Goal: Information Seeking & Learning: Learn about a topic

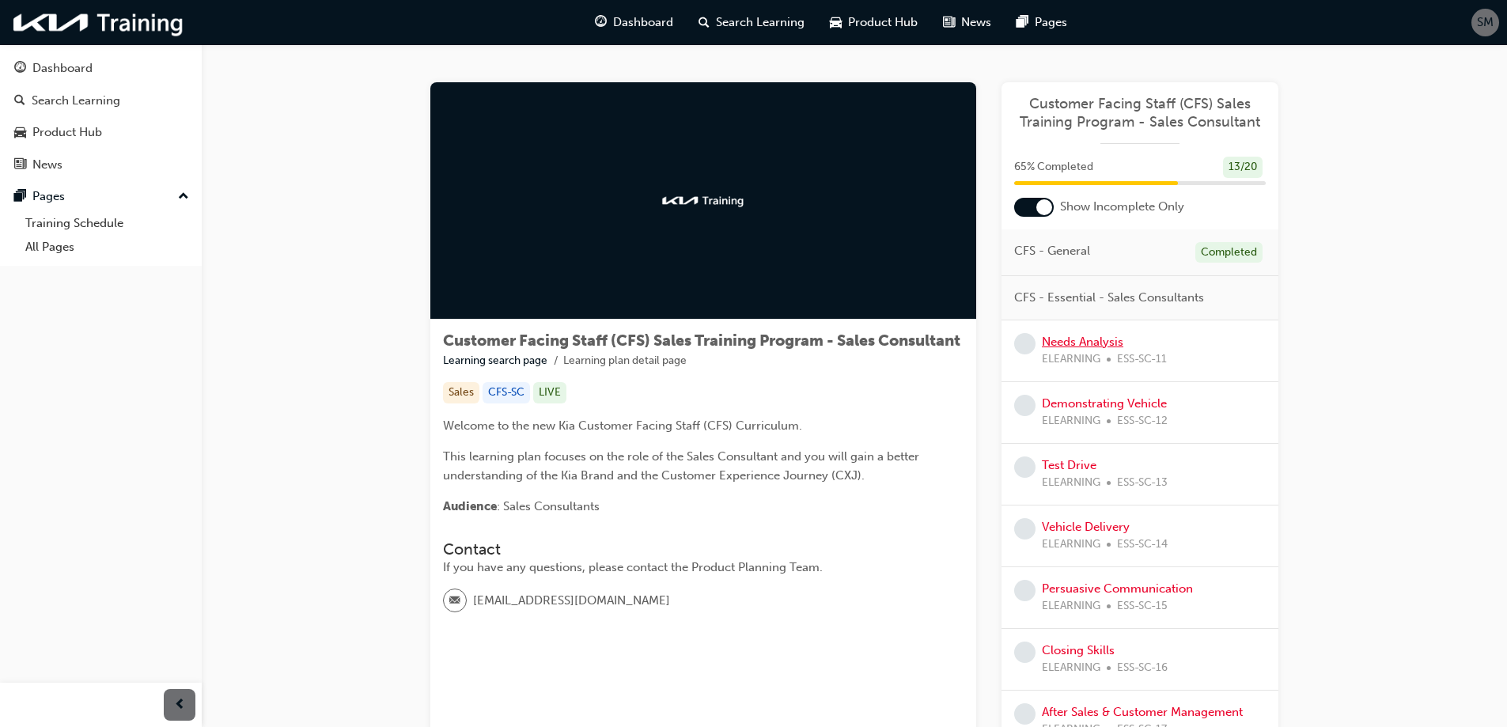
click at [1077, 348] on link "Needs Analysis" at bounding box center [1082, 342] width 81 height 14
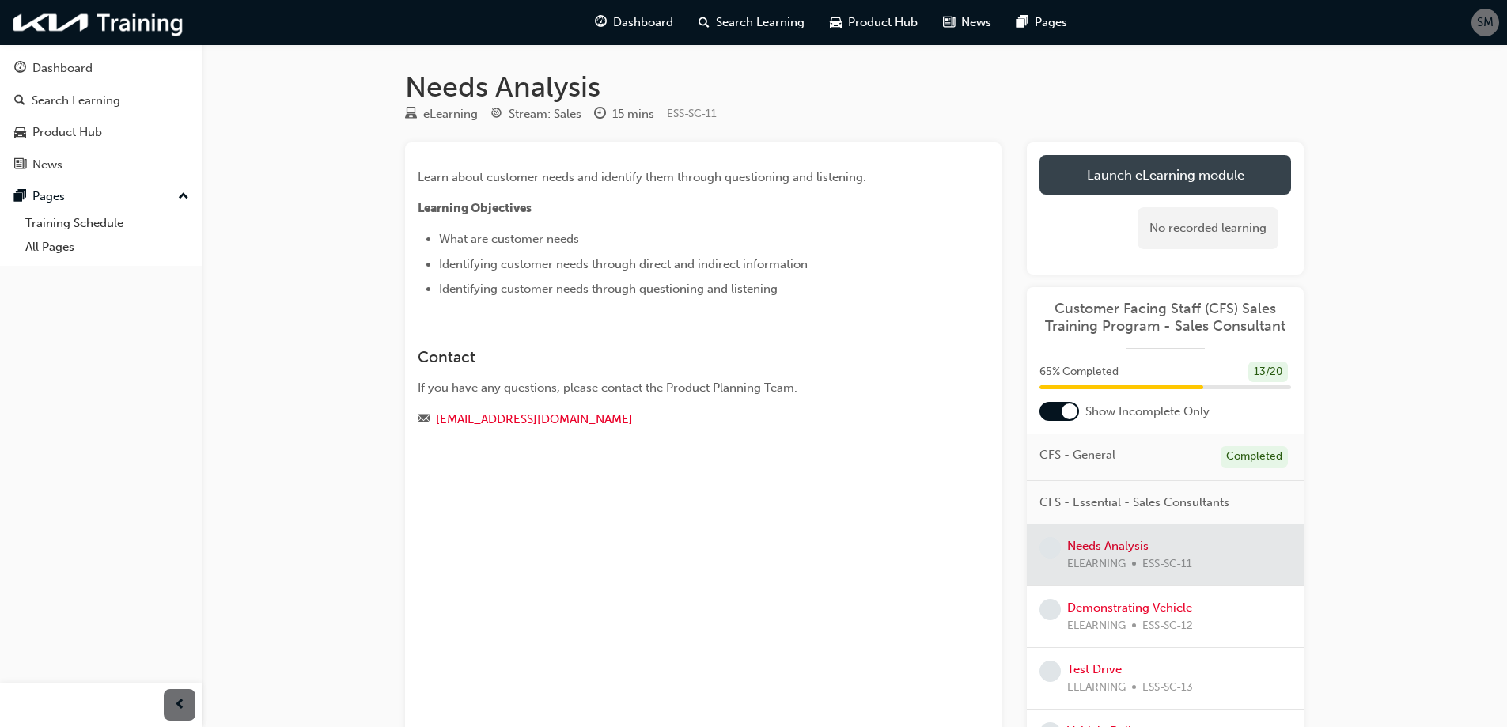
click at [1157, 173] on link "Launch eLearning module" at bounding box center [1165, 175] width 252 height 40
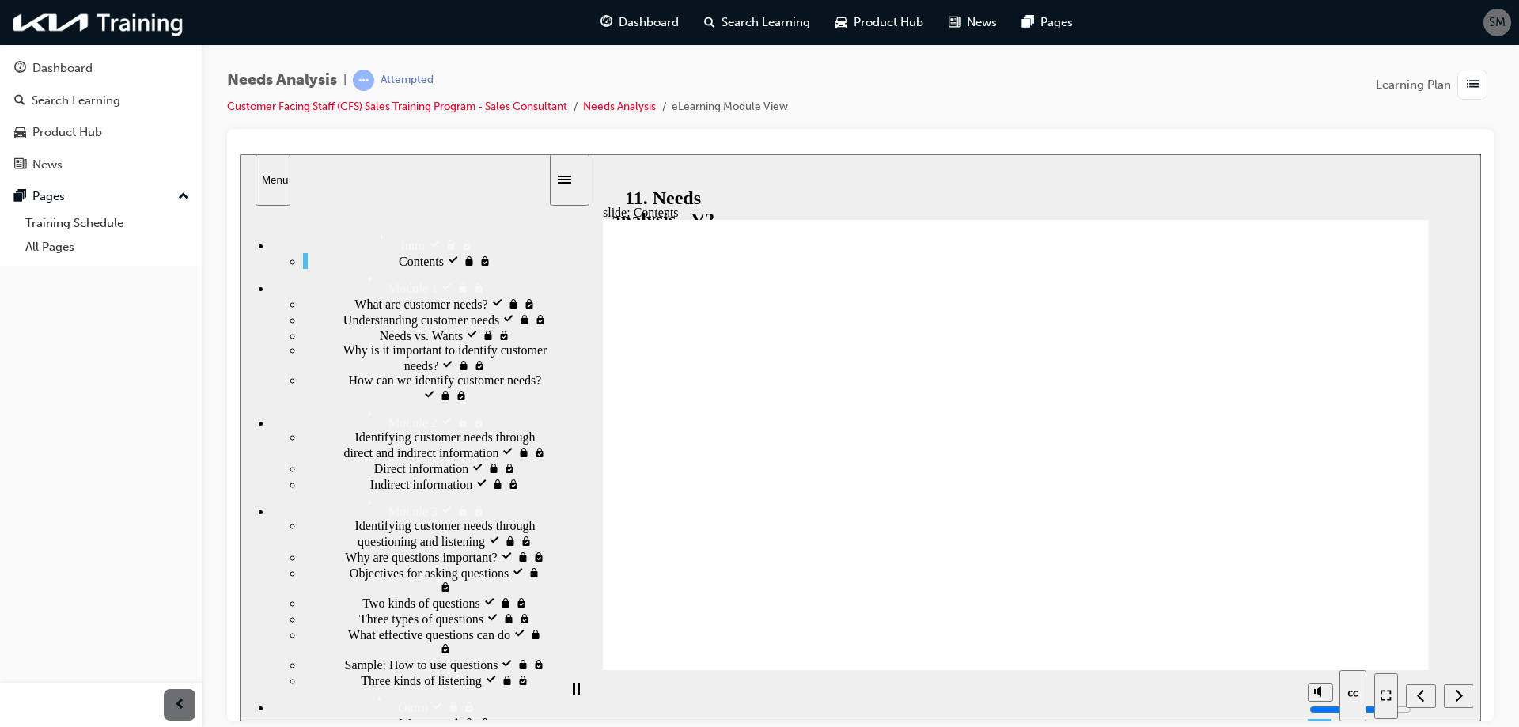
scroll to position [357, 0]
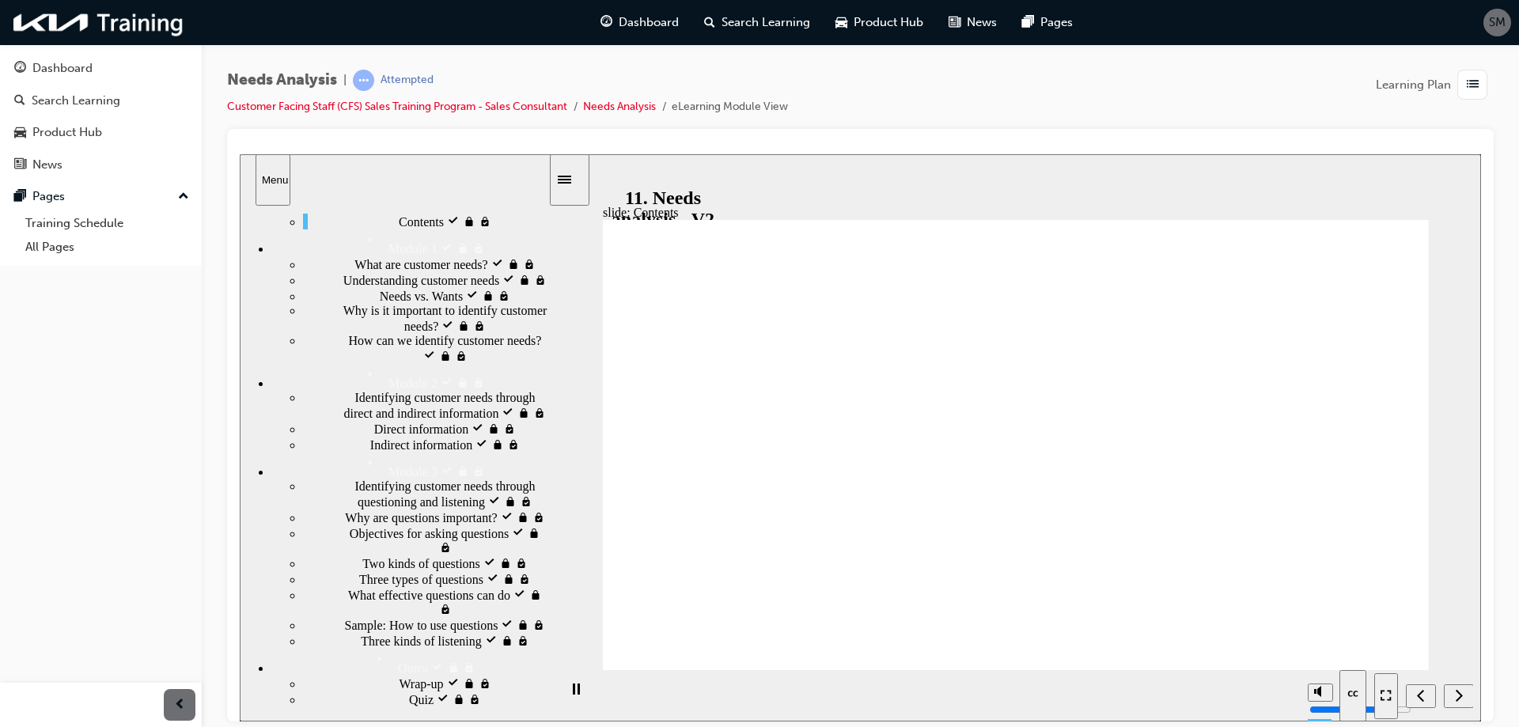
click at [1492, 21] on span "SM" at bounding box center [1497, 22] width 17 height 18
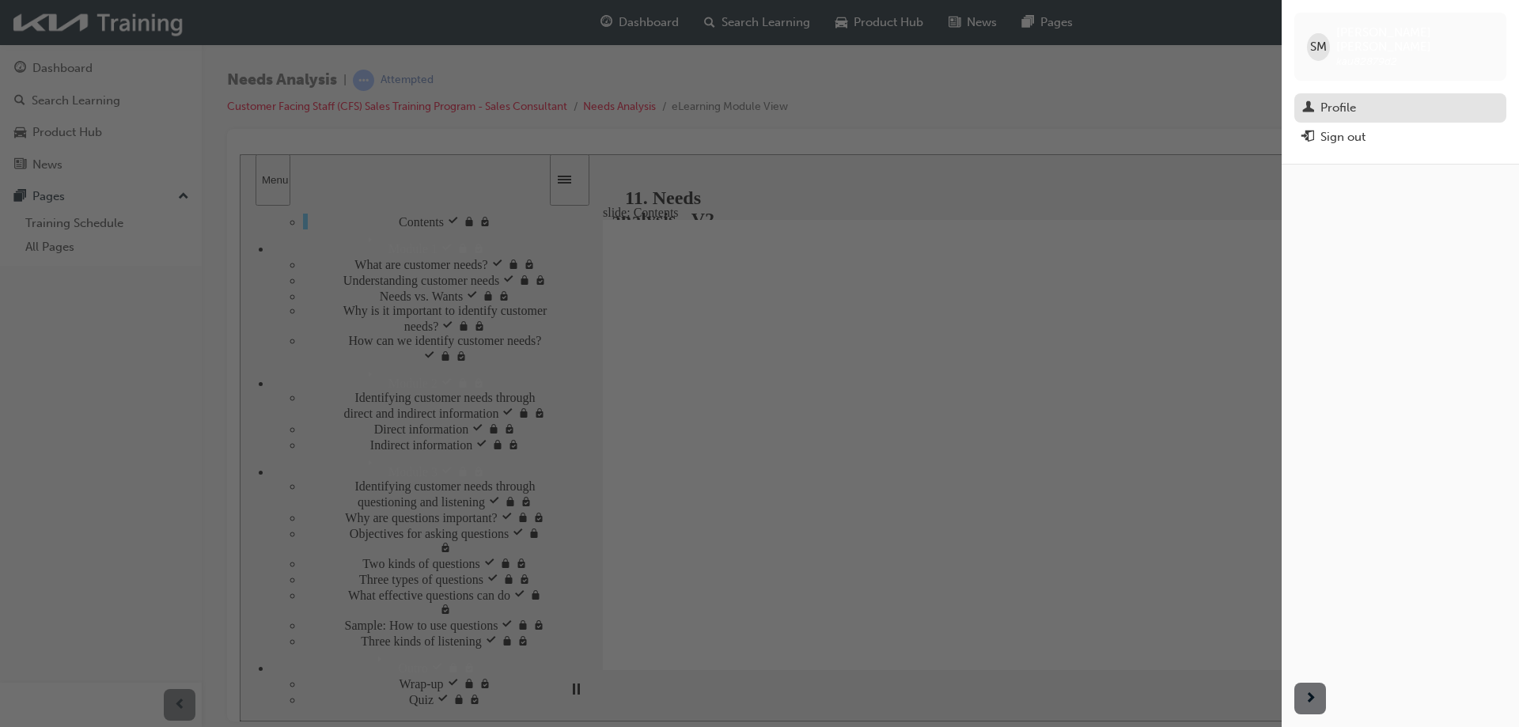
click at [1349, 99] on div "Profile" at bounding box center [1338, 108] width 36 height 18
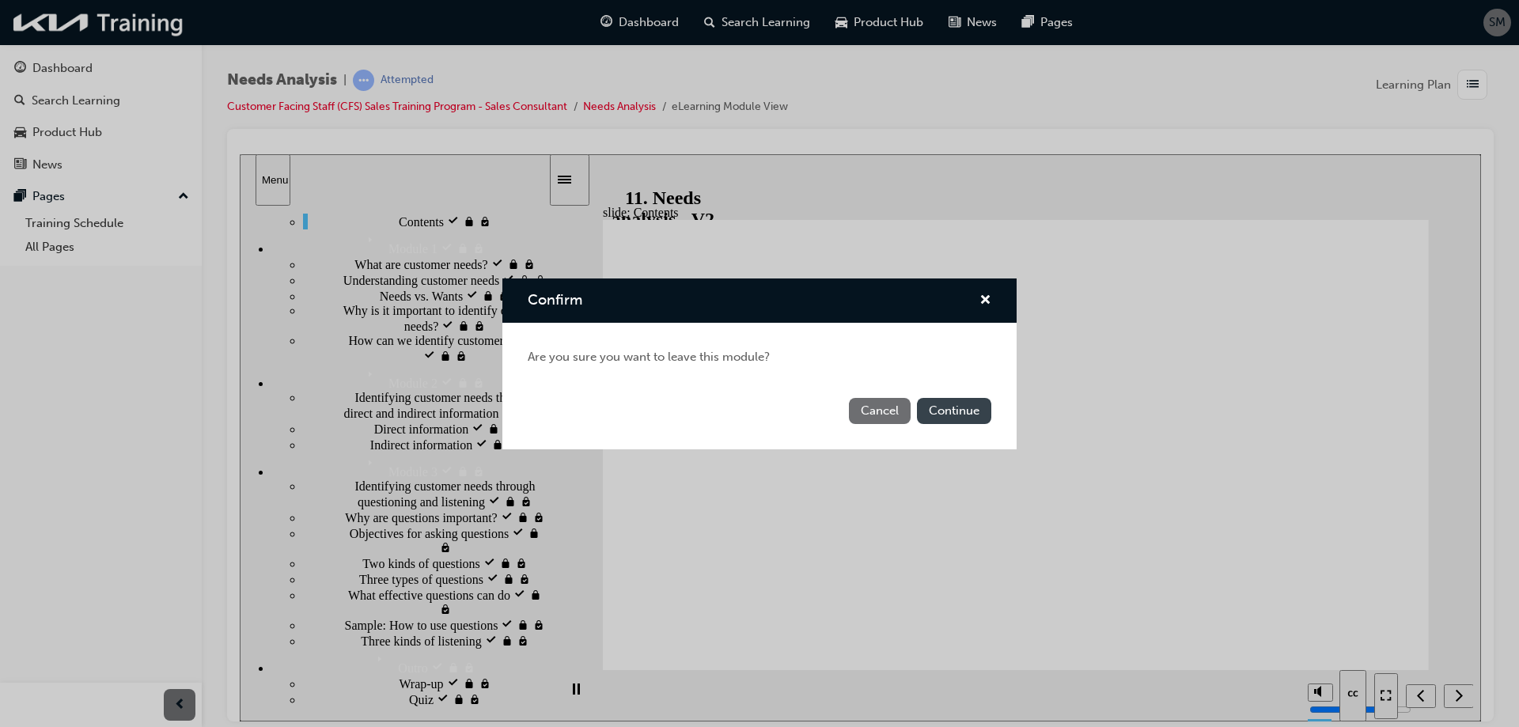
click at [962, 416] on button "Continue" at bounding box center [954, 411] width 74 height 26
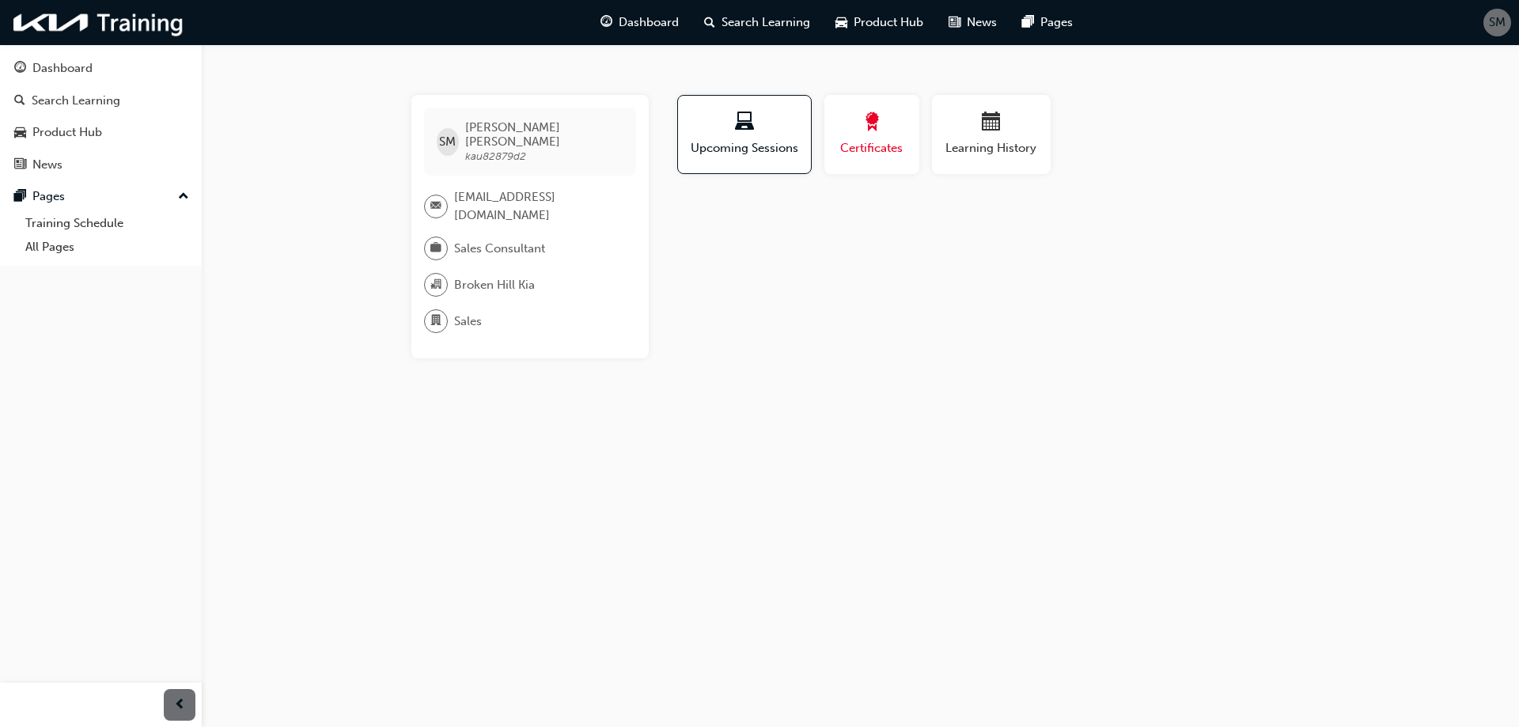
click at [890, 159] on button "Certificates" at bounding box center [871, 134] width 95 height 79
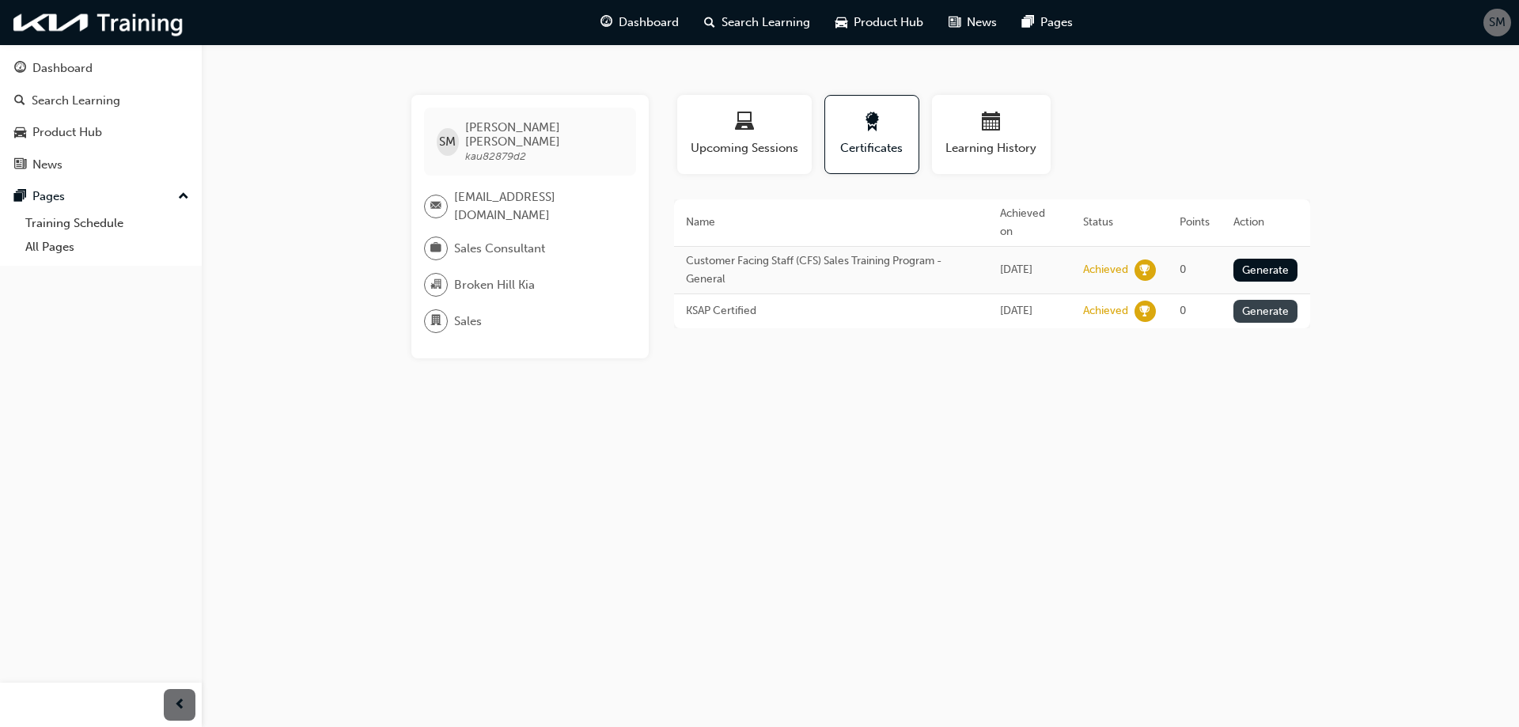
click at [1284, 300] on button "Generate" at bounding box center [1265, 311] width 65 height 23
click at [1253, 297] on td "Download PDF" at bounding box center [1261, 317] width 96 height 47
click at [1238, 301] on link "Download PDF" at bounding box center [1250, 317] width 51 height 32
click at [795, 140] on span "Upcoming Sessions" at bounding box center [744, 148] width 111 height 18
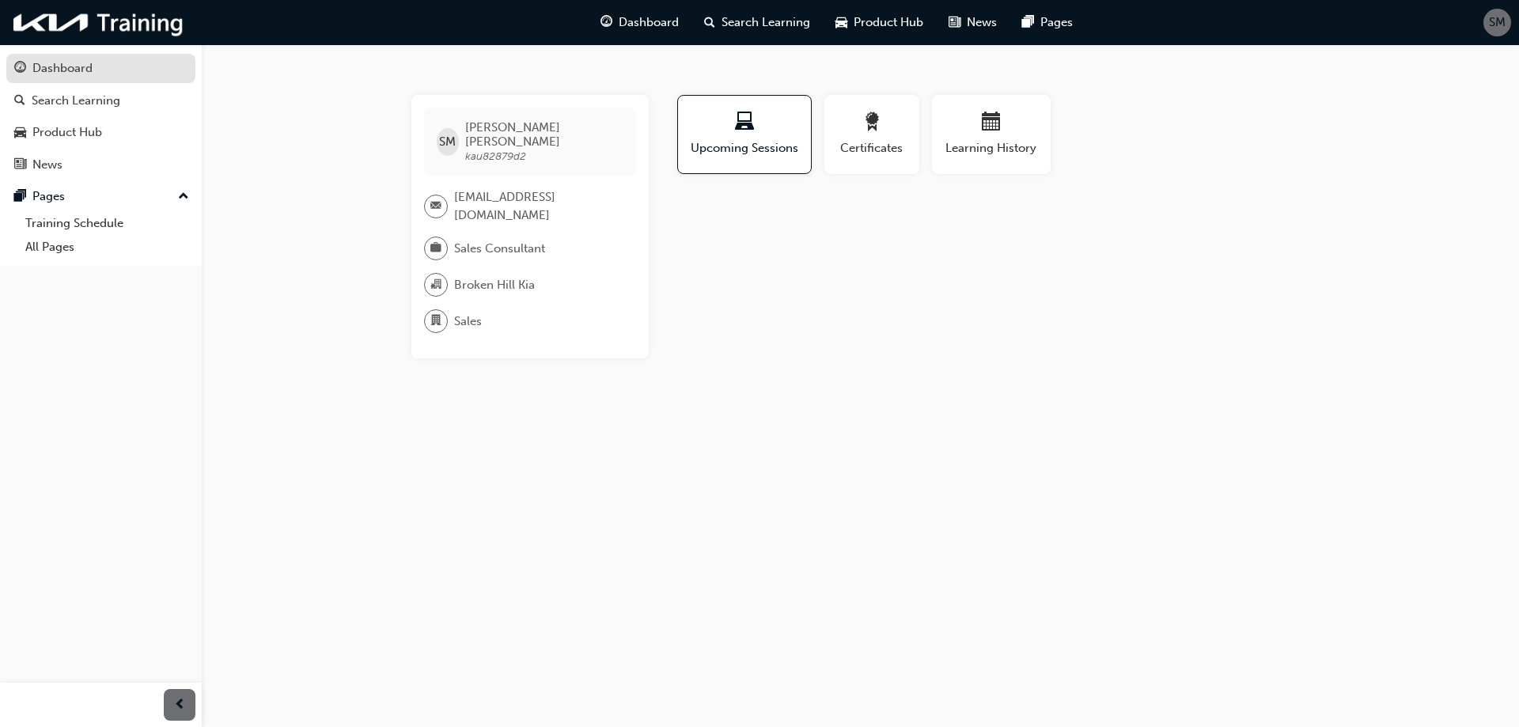
click at [92, 81] on link "Dashboard" at bounding box center [100, 68] width 189 height 29
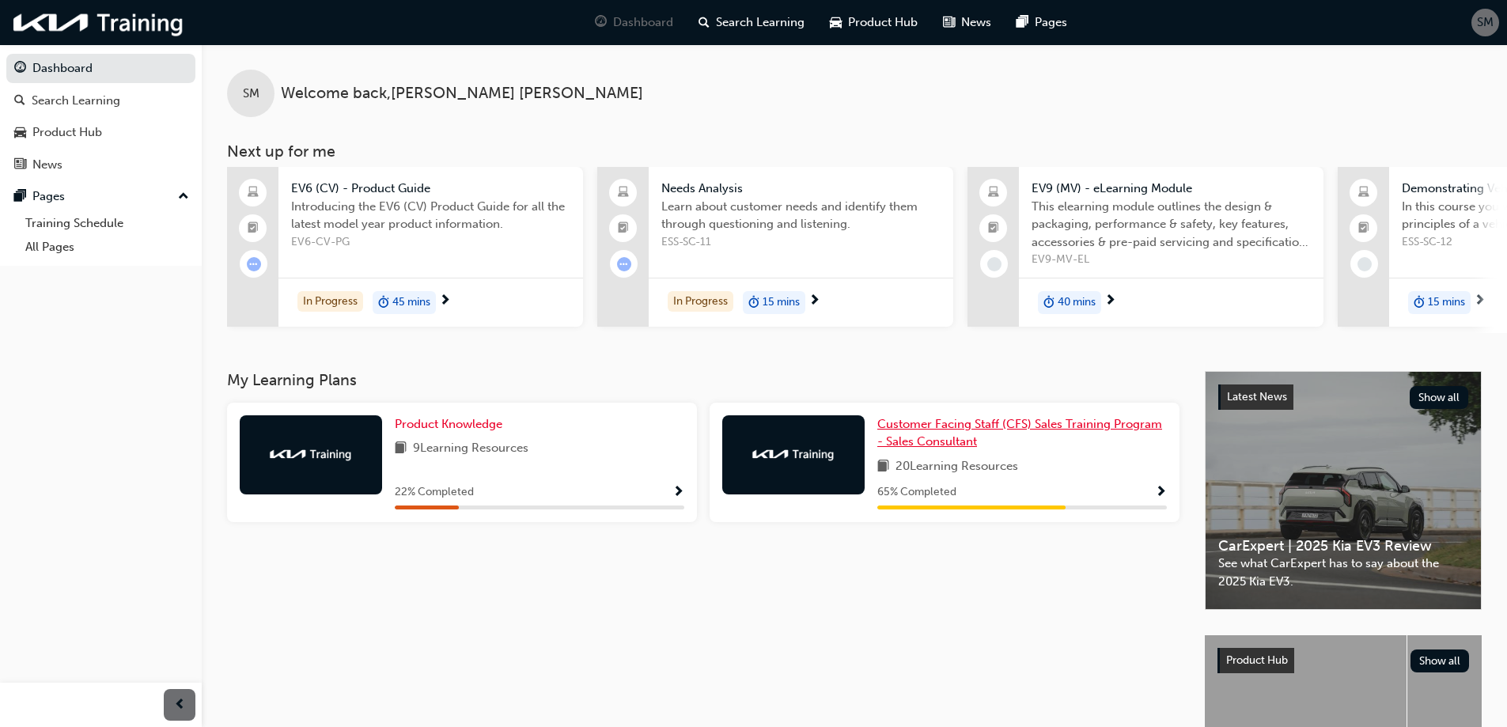
click at [946, 440] on link "Customer Facing Staff (CFS) Sales Training Program - Sales Consultant" at bounding box center [1021, 433] width 289 height 36
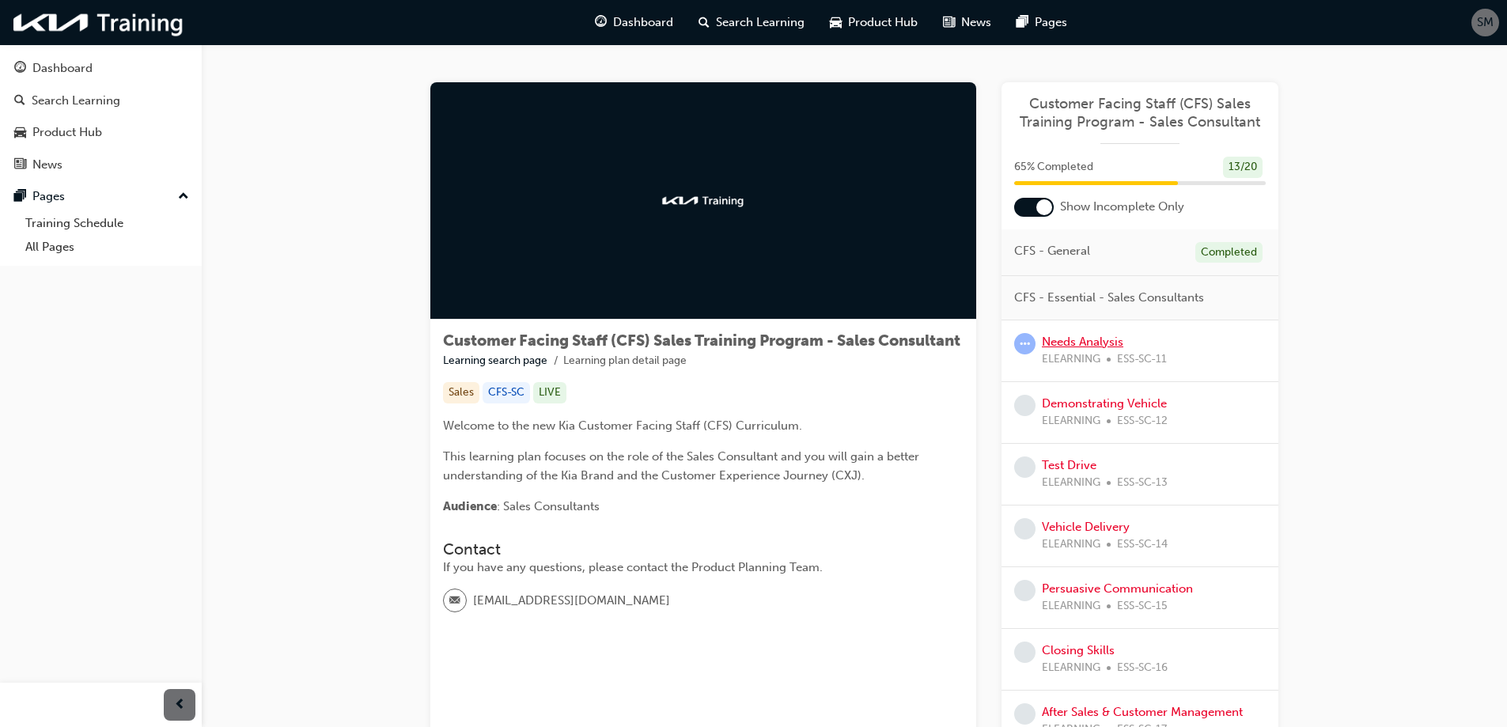
click at [1073, 339] on link "Needs Analysis" at bounding box center [1082, 342] width 81 height 14
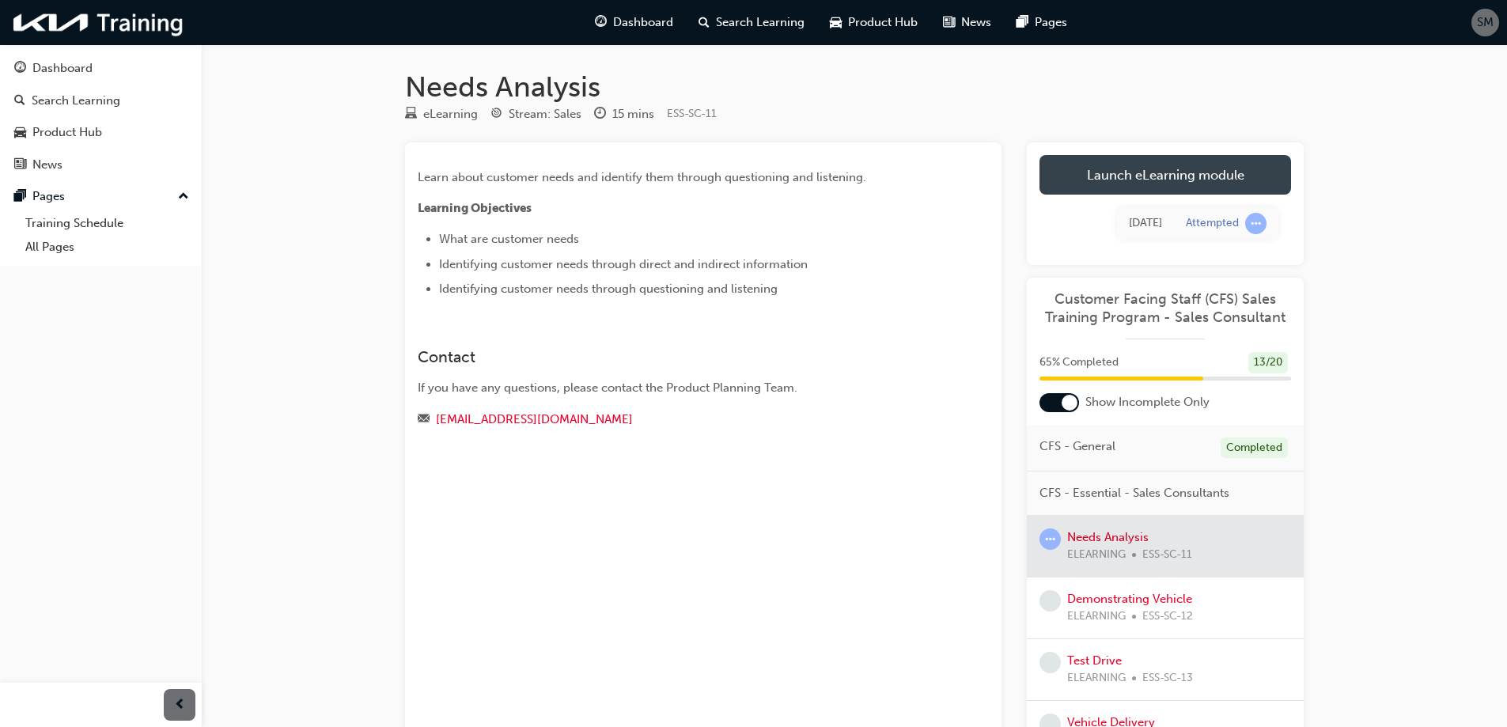
click at [1152, 174] on link "Launch eLearning module" at bounding box center [1165, 175] width 252 height 40
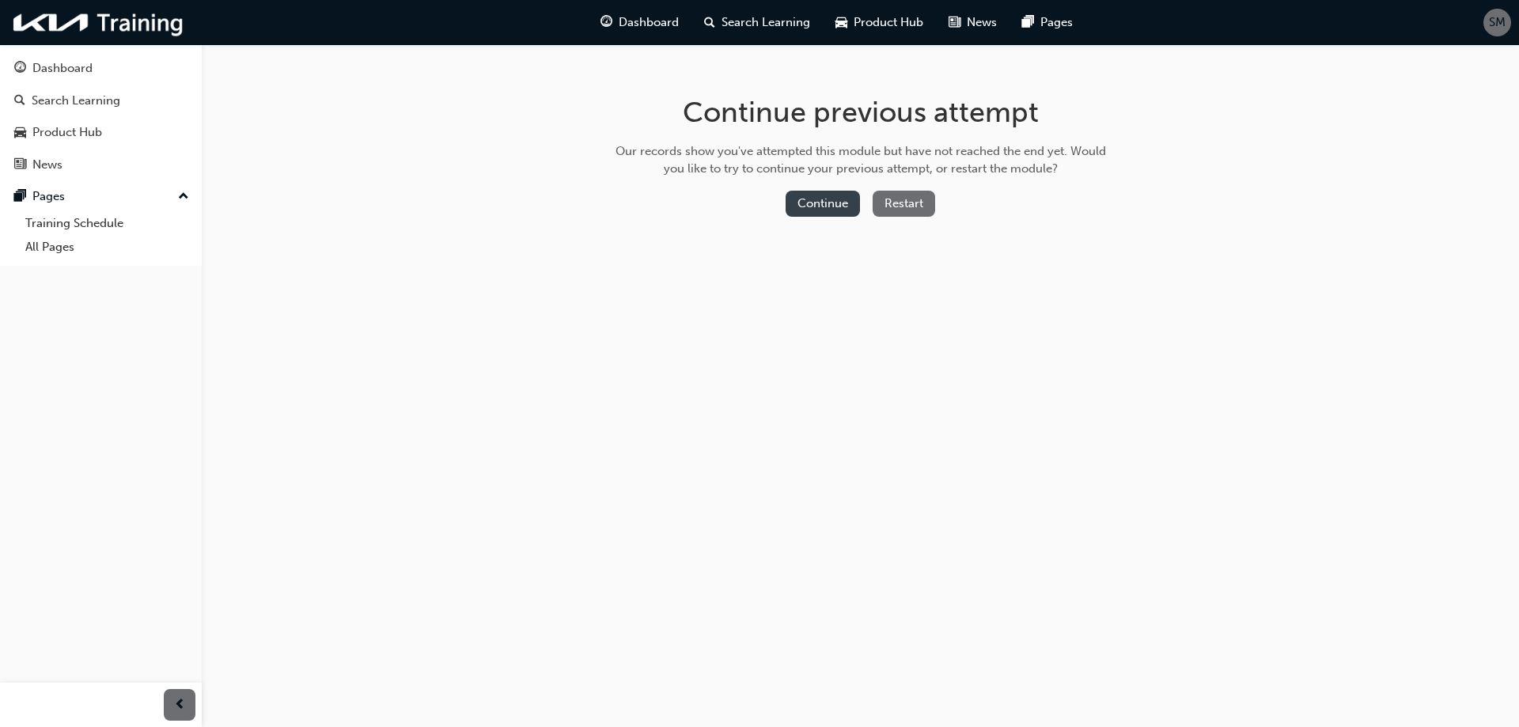
click at [834, 195] on button "Continue" at bounding box center [822, 204] width 74 height 26
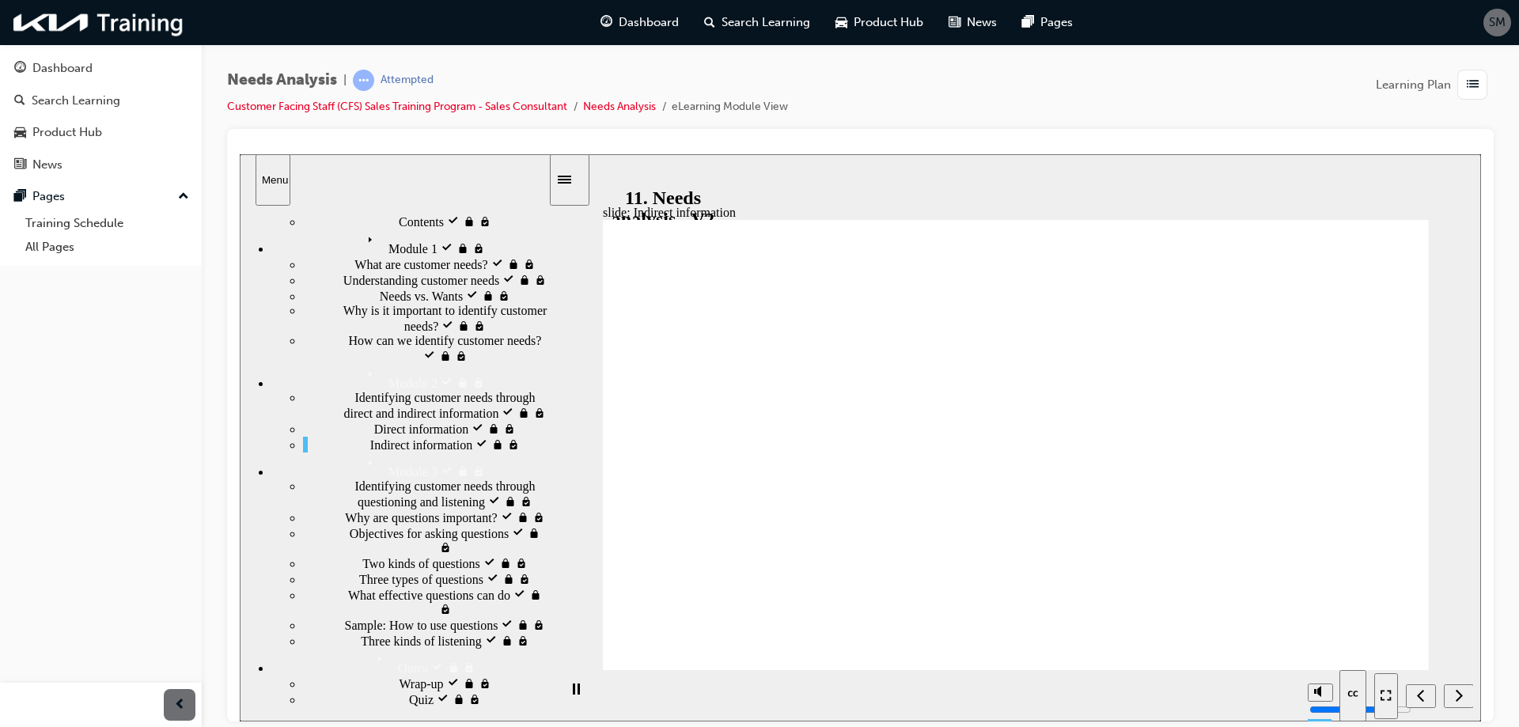
scroll to position [152, 0]
